Goal: Task Accomplishment & Management: Manage account settings

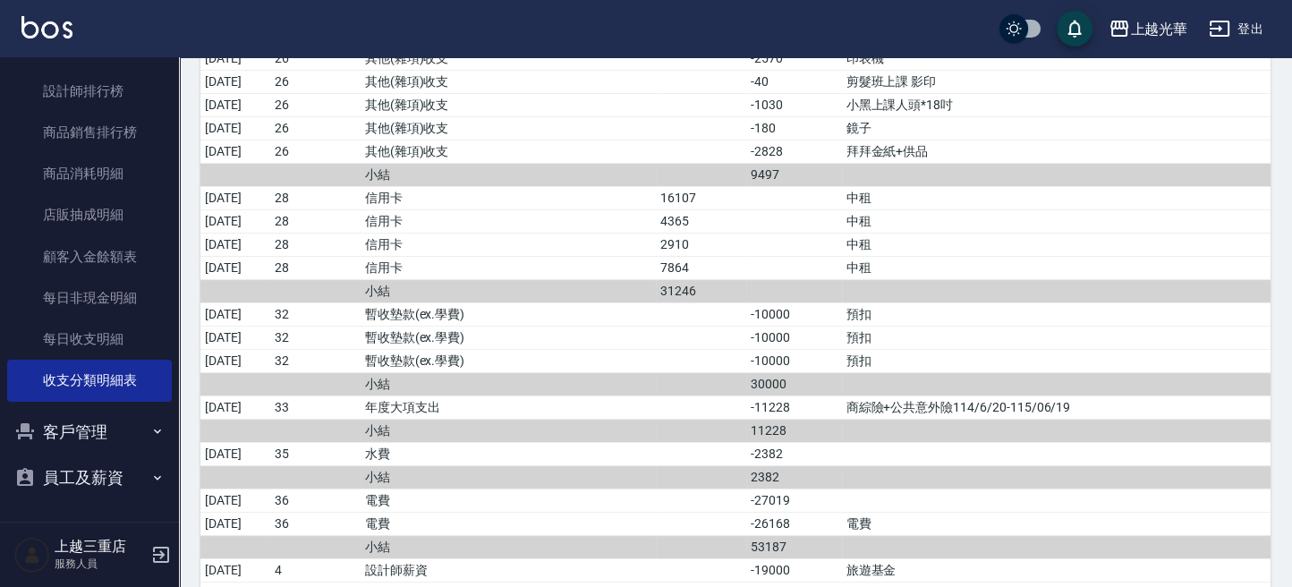
scroll to position [6920, 0]
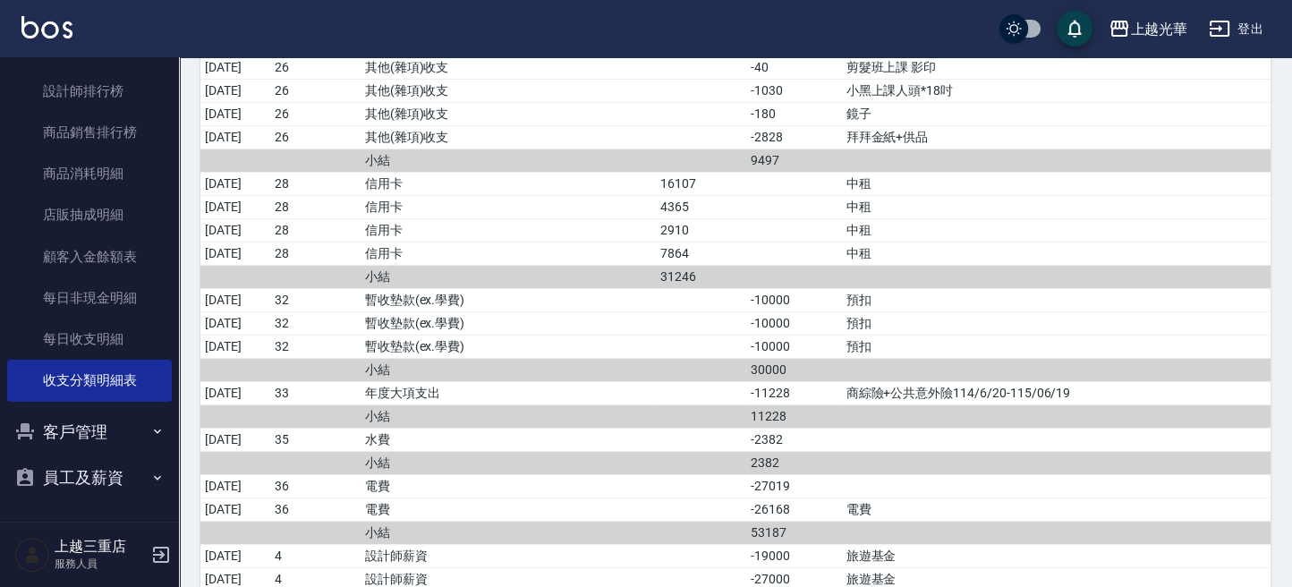
drag, startPoint x: 85, startPoint y: 422, endPoint x: 85, endPoint y: 433, distance: 10.7
click at [85, 425] on button "客戶管理" at bounding box center [89, 432] width 165 height 47
click at [78, 477] on link "客戶列表" at bounding box center [89, 482] width 165 height 41
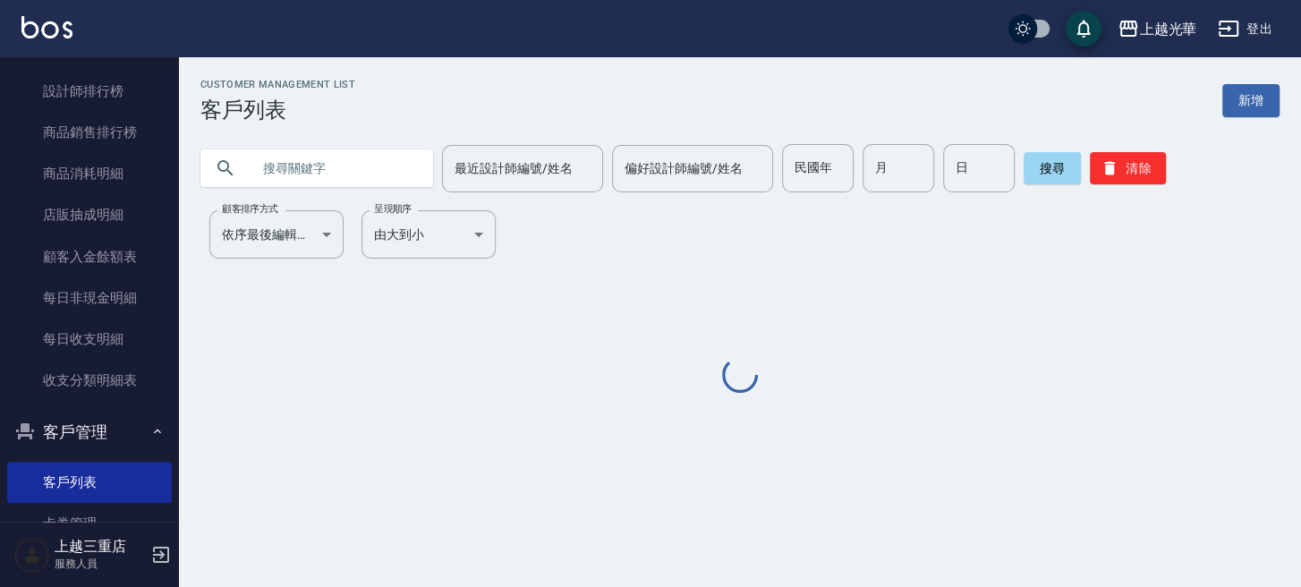
click at [392, 174] on input "text" at bounding box center [335, 168] width 168 height 48
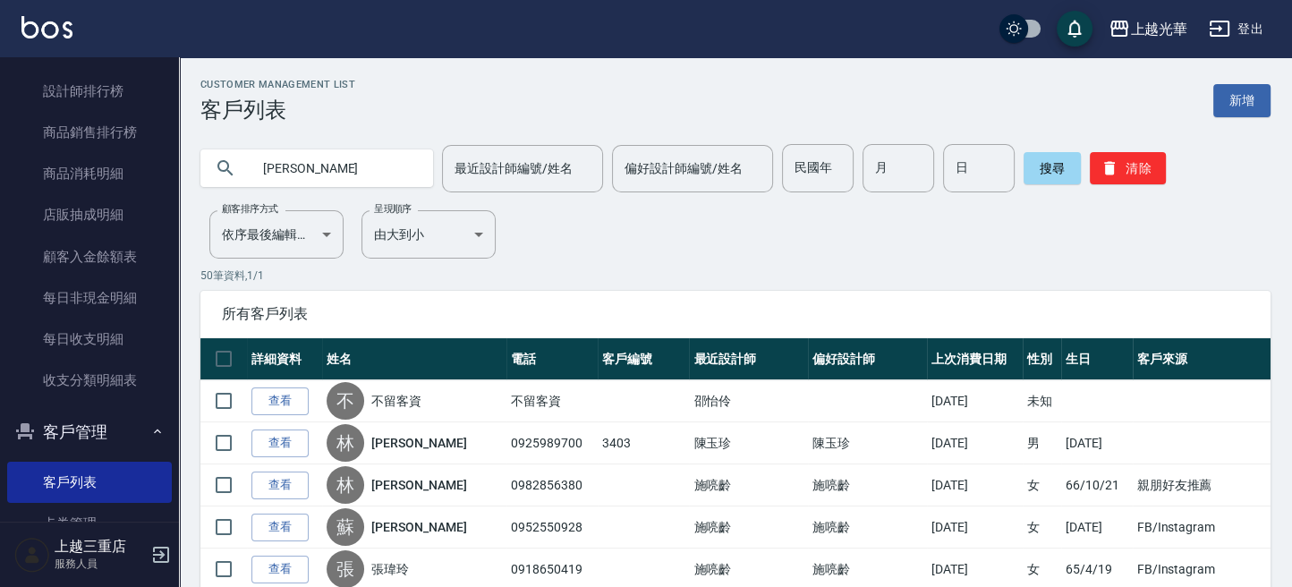
type input "[PERSON_NAME]"
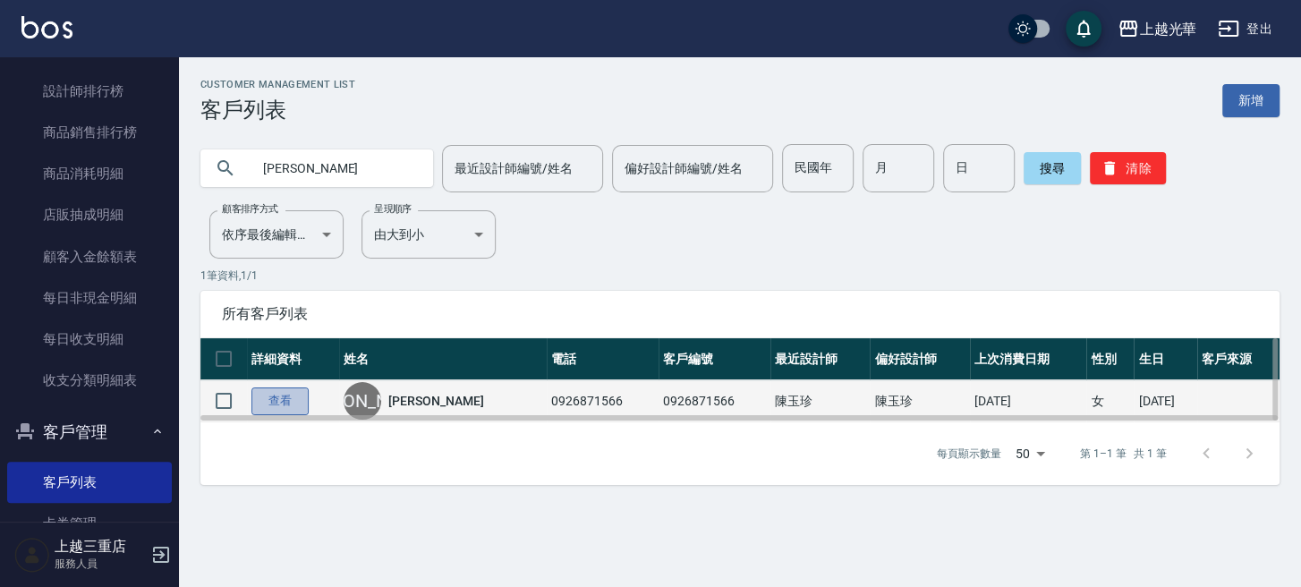
click at [291, 398] on link "查看" at bounding box center [279, 401] width 57 height 28
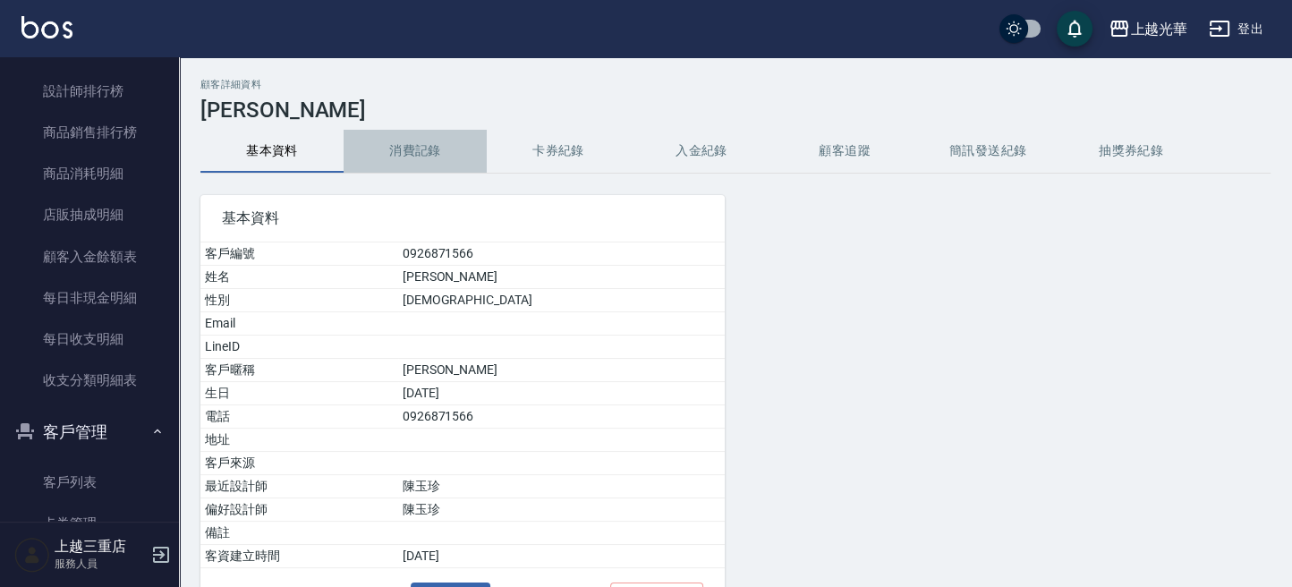
click at [432, 144] on button "消費記錄" at bounding box center [415, 151] width 143 height 43
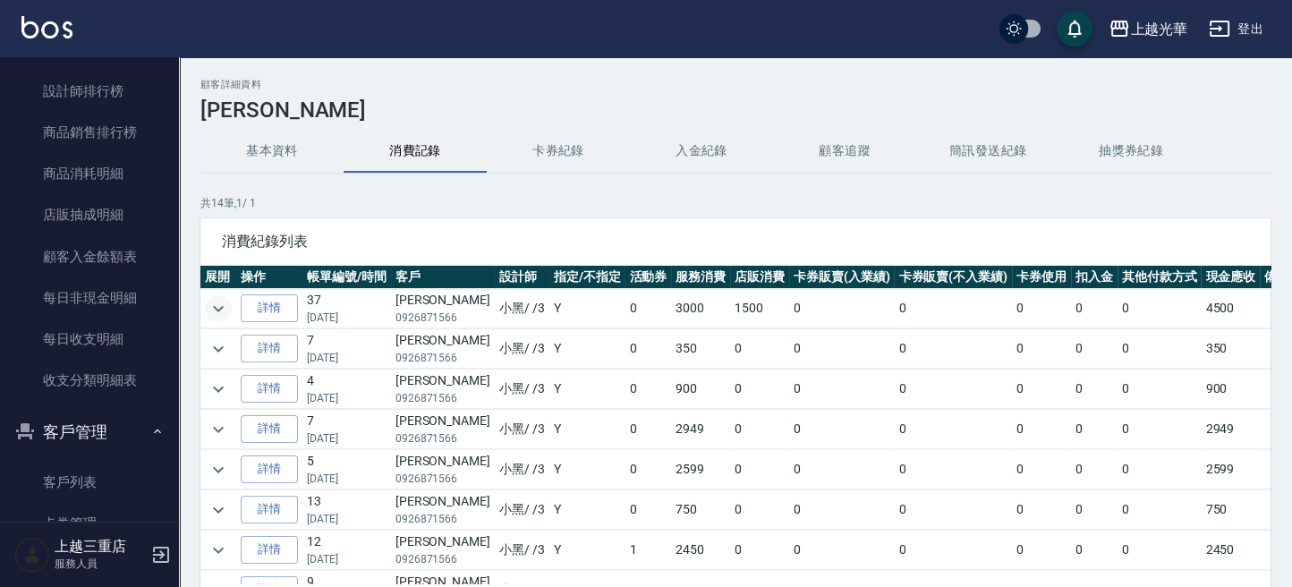
drag, startPoint x: 233, startPoint y: 300, endPoint x: 221, endPoint y: 302, distance: 11.8
click at [232, 300] on td at bounding box center [218, 308] width 36 height 39
click at [220, 302] on icon "expand row" at bounding box center [218, 308] width 21 height 21
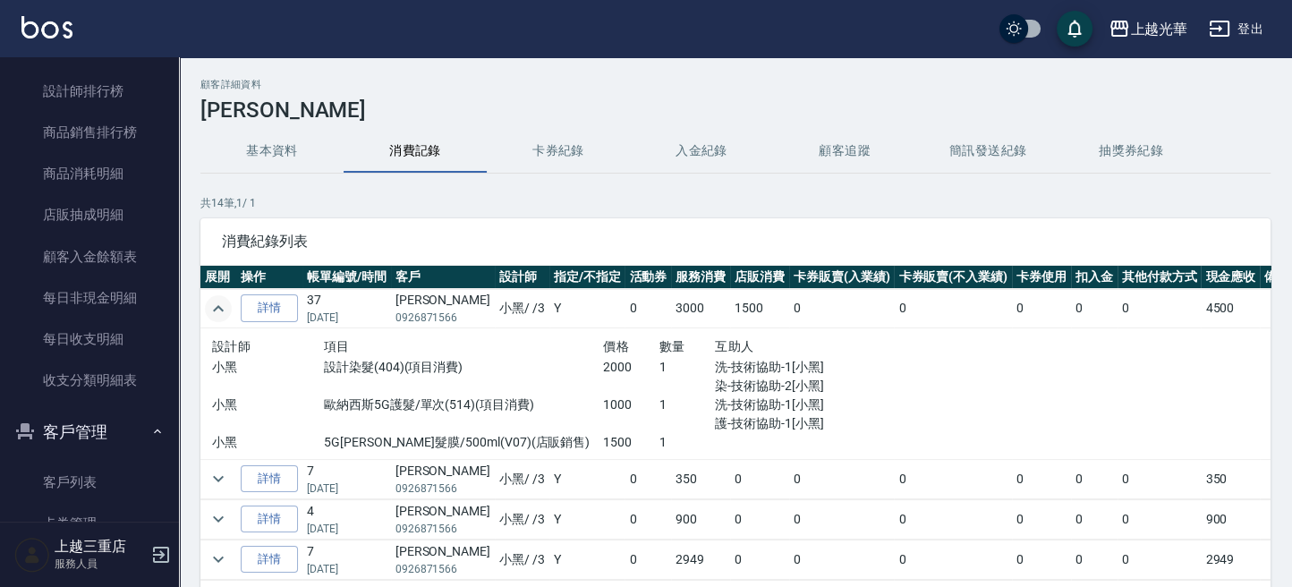
scroll to position [119, 0]
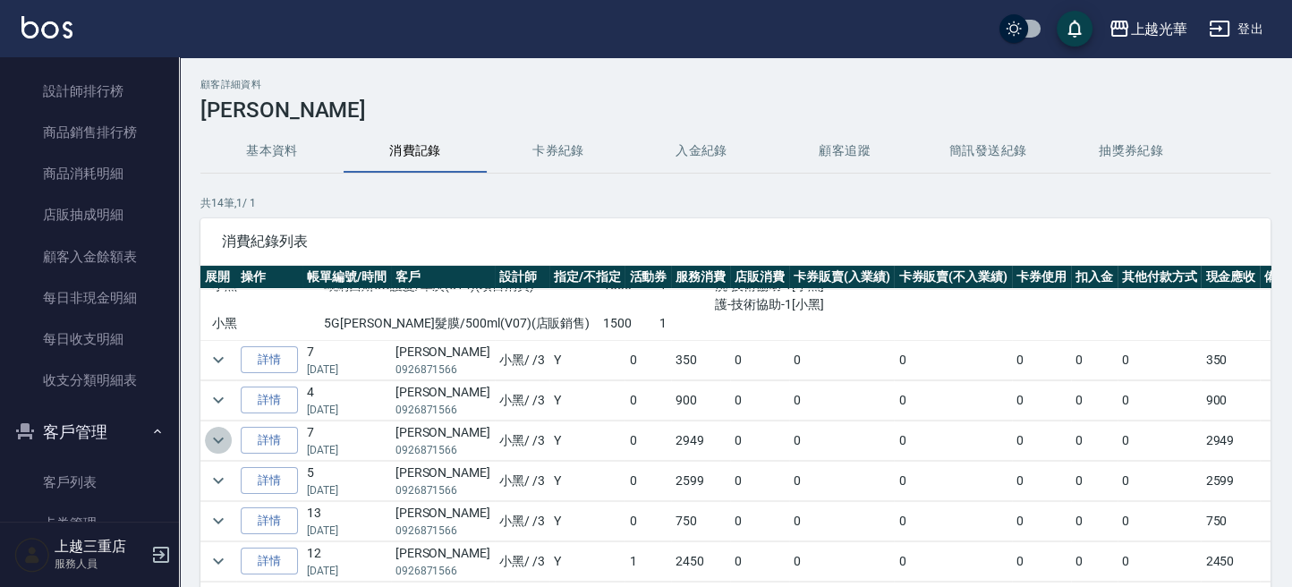
click at [221, 432] on icon "expand row" at bounding box center [218, 440] width 21 height 21
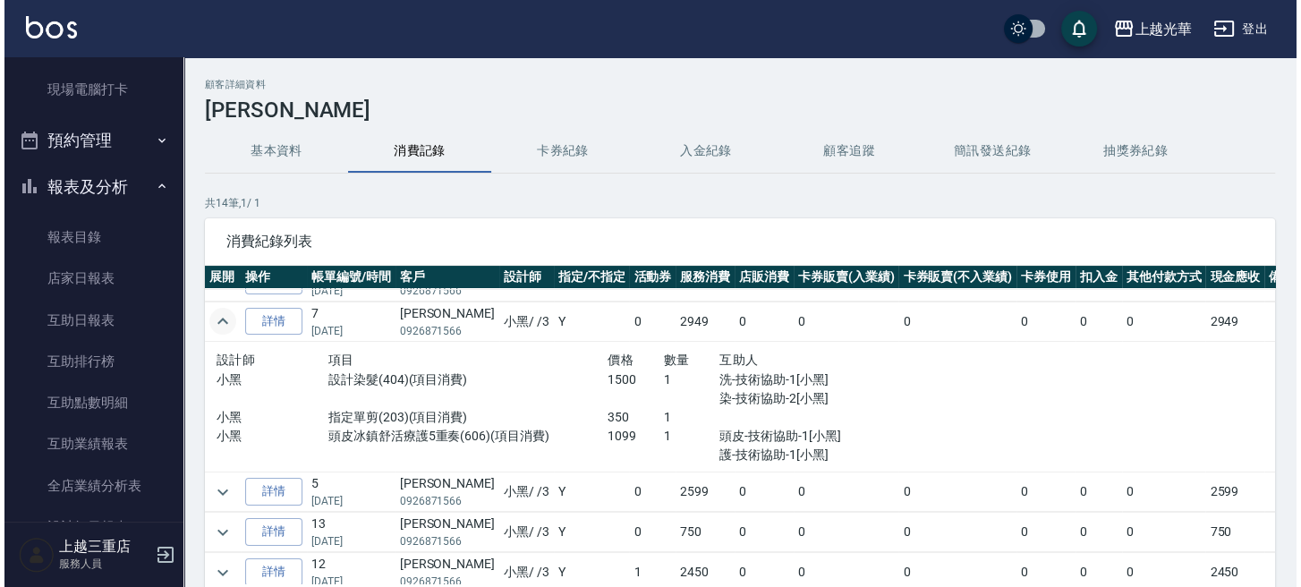
scroll to position [385, 0]
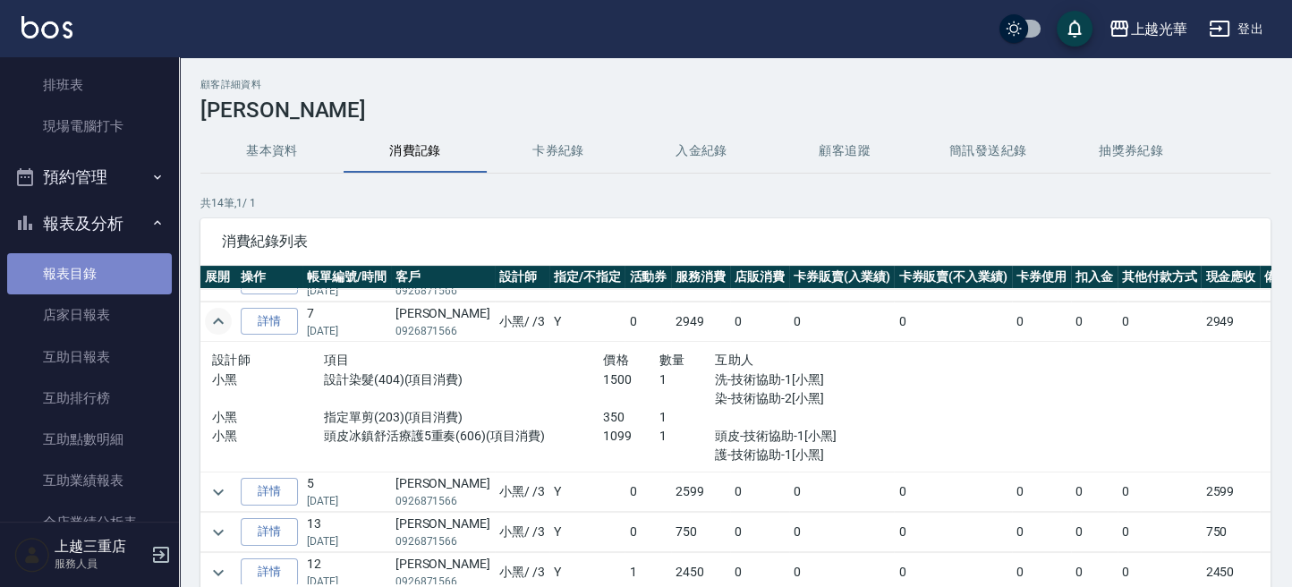
click at [95, 280] on link "報表目錄" at bounding box center [89, 273] width 165 height 41
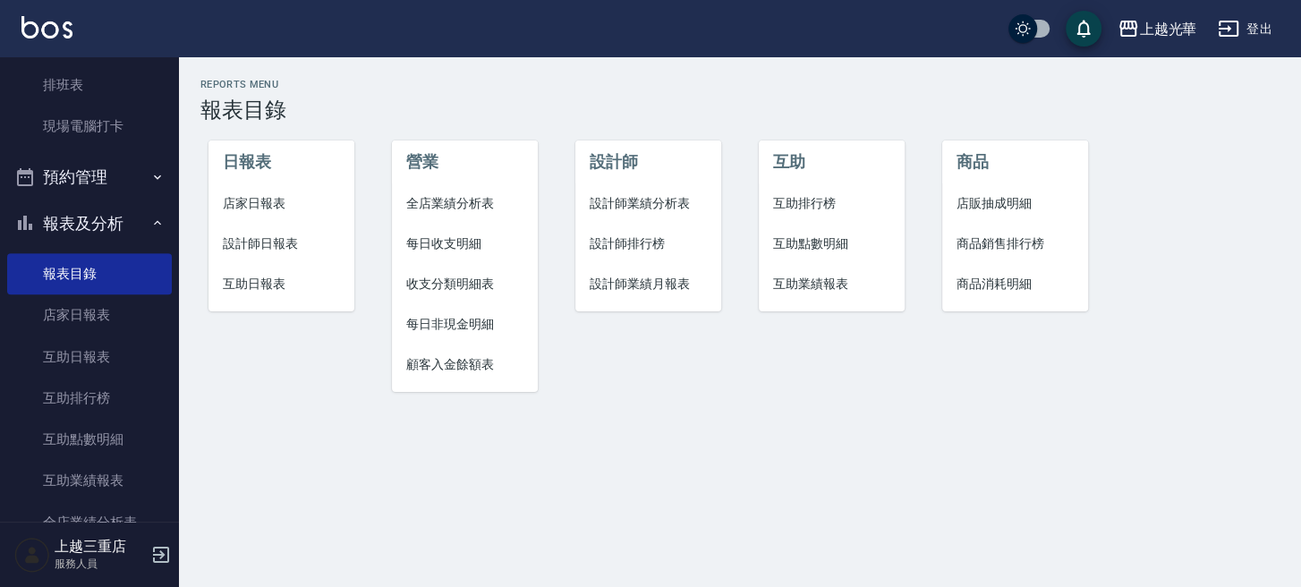
click at [72, 230] on button "報表及分析" at bounding box center [89, 223] width 165 height 47
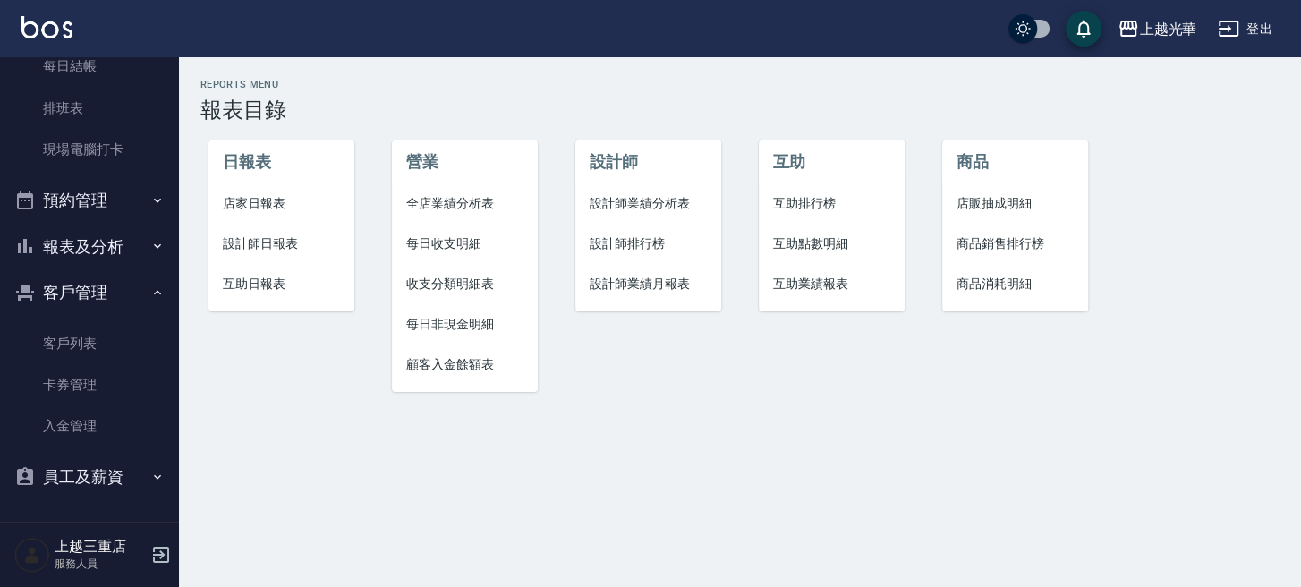
scroll to position [361, 0]
click at [84, 285] on button "客戶管理" at bounding box center [89, 293] width 165 height 47
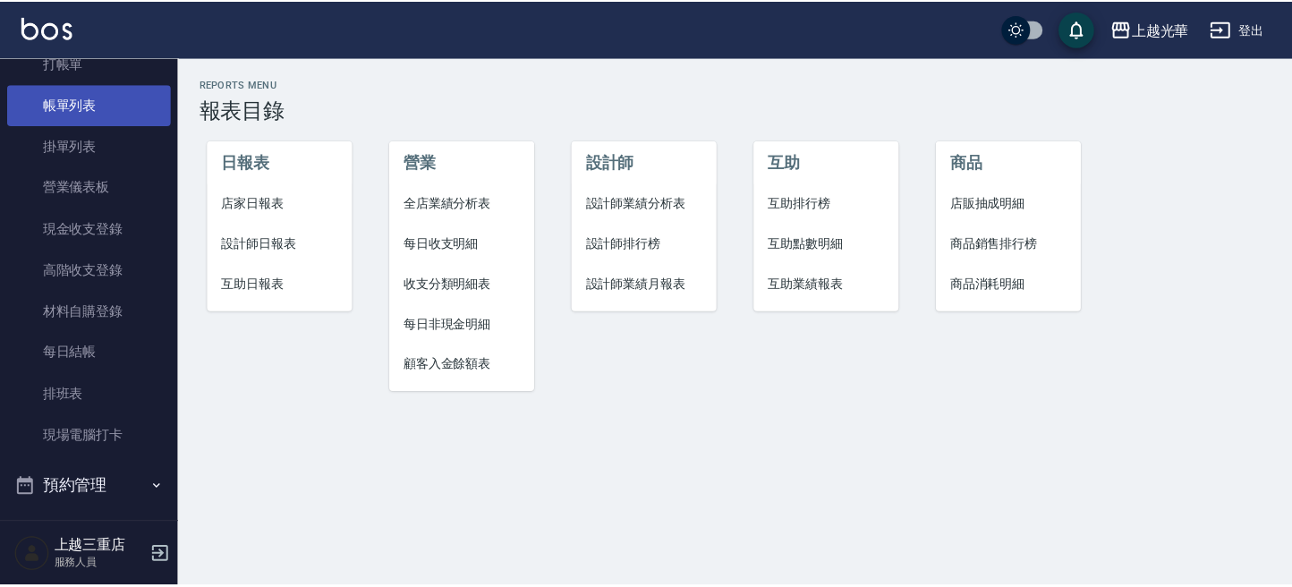
scroll to position [0, 0]
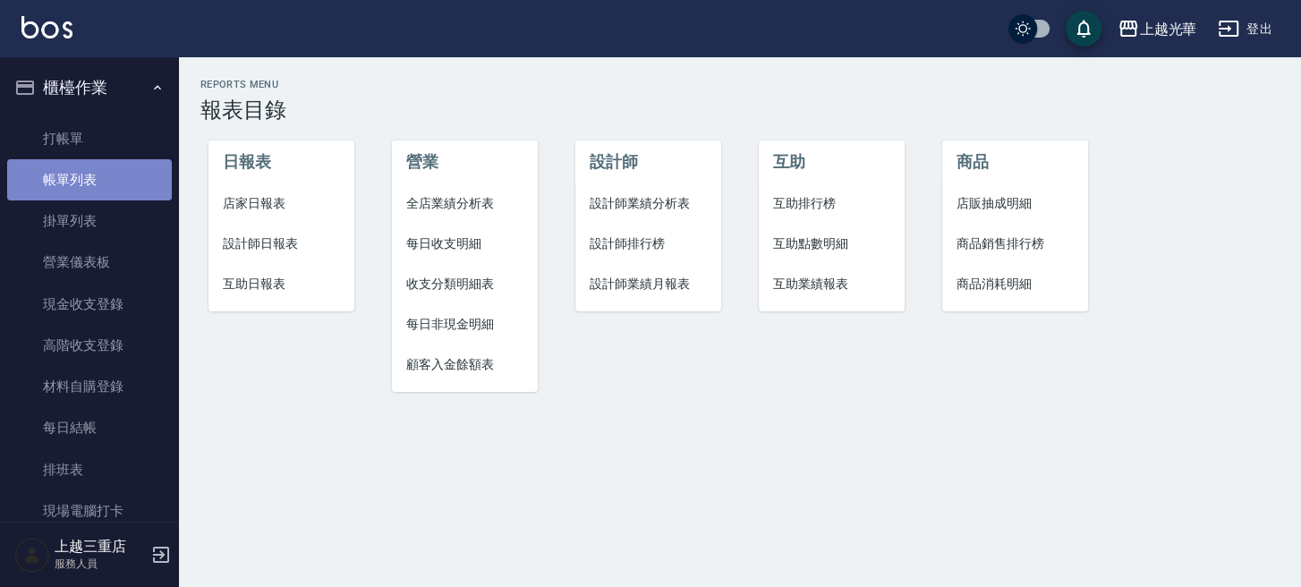
click at [97, 175] on link "帳單列表" at bounding box center [89, 179] width 165 height 41
